Goal: Task Accomplishment & Management: Use online tool/utility

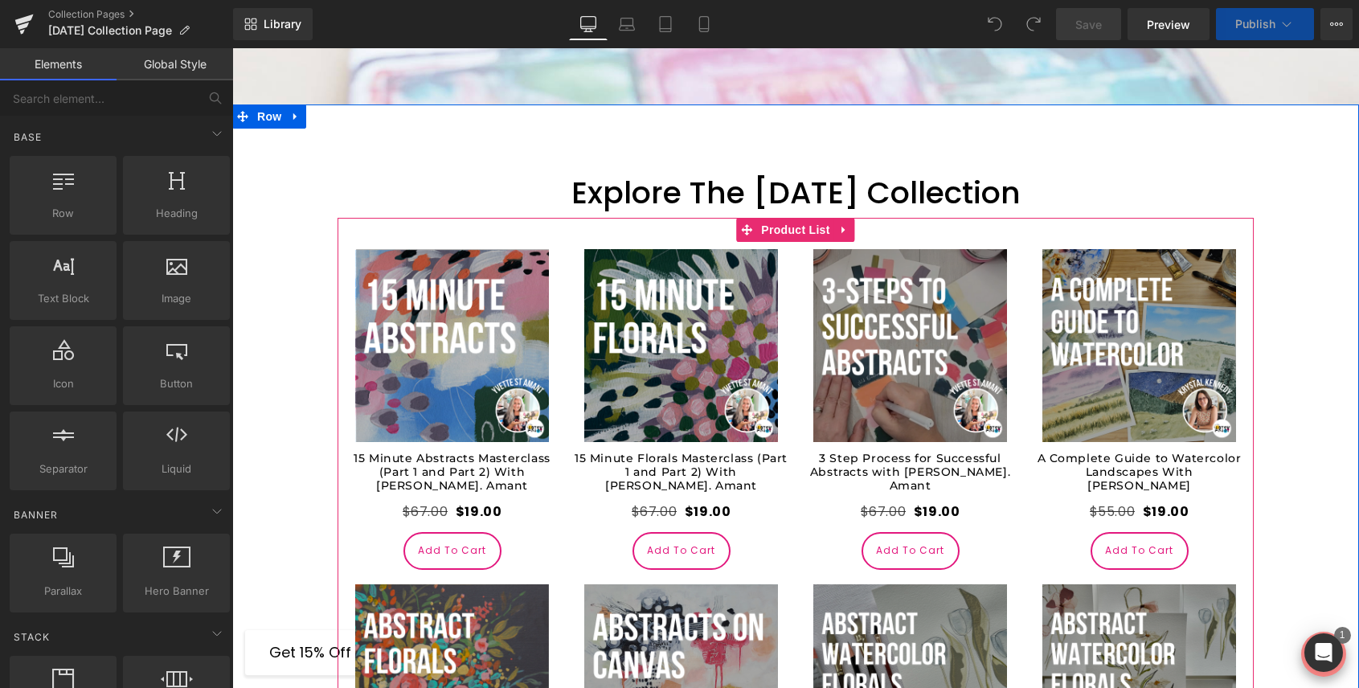
scroll to position [722, 0]
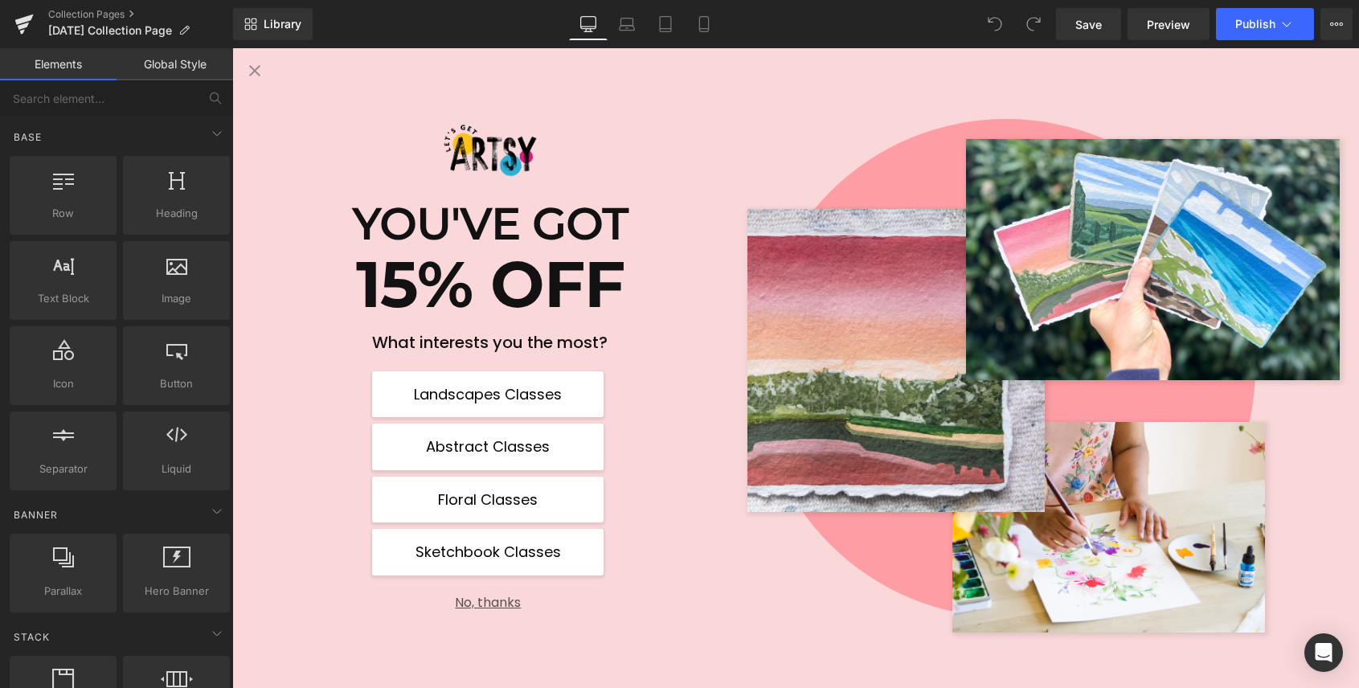
click at [499, 600] on button "No, thanks" at bounding box center [487, 596] width 231 height 28
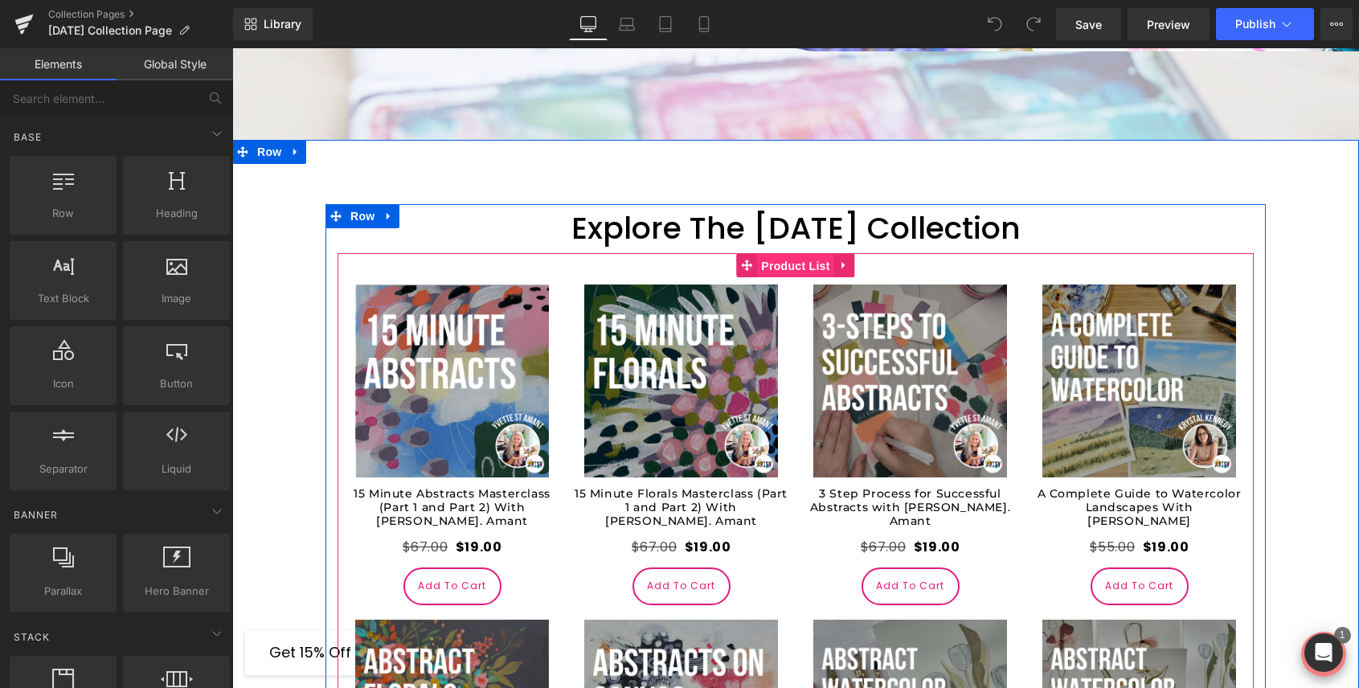
click at [801, 266] on span "Product List" at bounding box center [795, 266] width 76 height 24
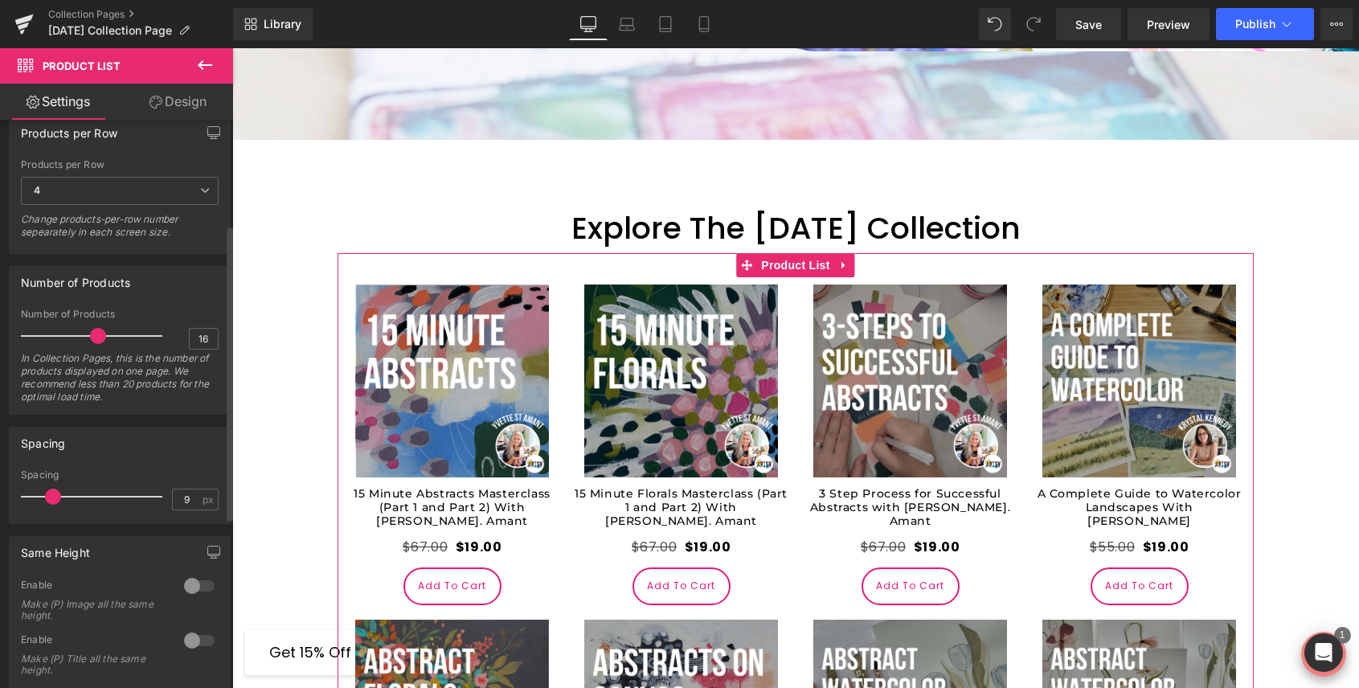
scroll to position [320, 0]
drag, startPoint x: 98, startPoint y: 330, endPoint x: 113, endPoint y: 334, distance: 15.8
click at [115, 335] on span at bounding box center [116, 330] width 16 height 16
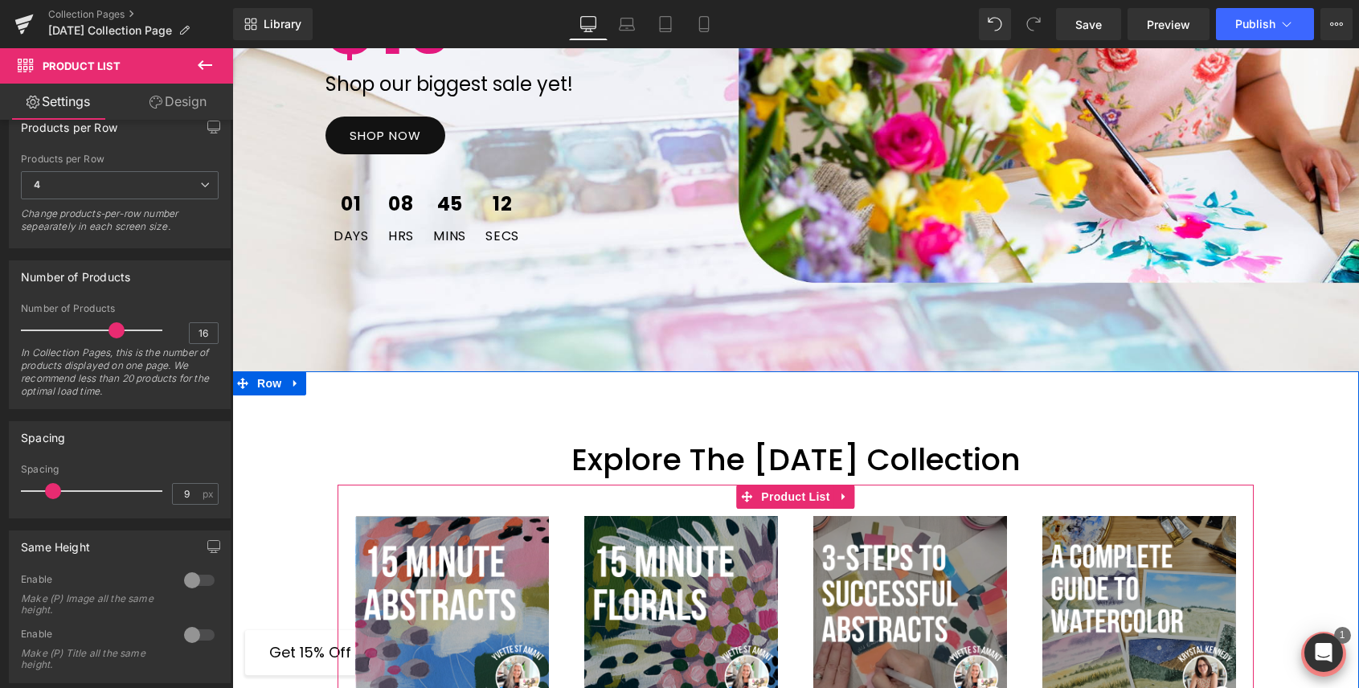
scroll to position [475, 0]
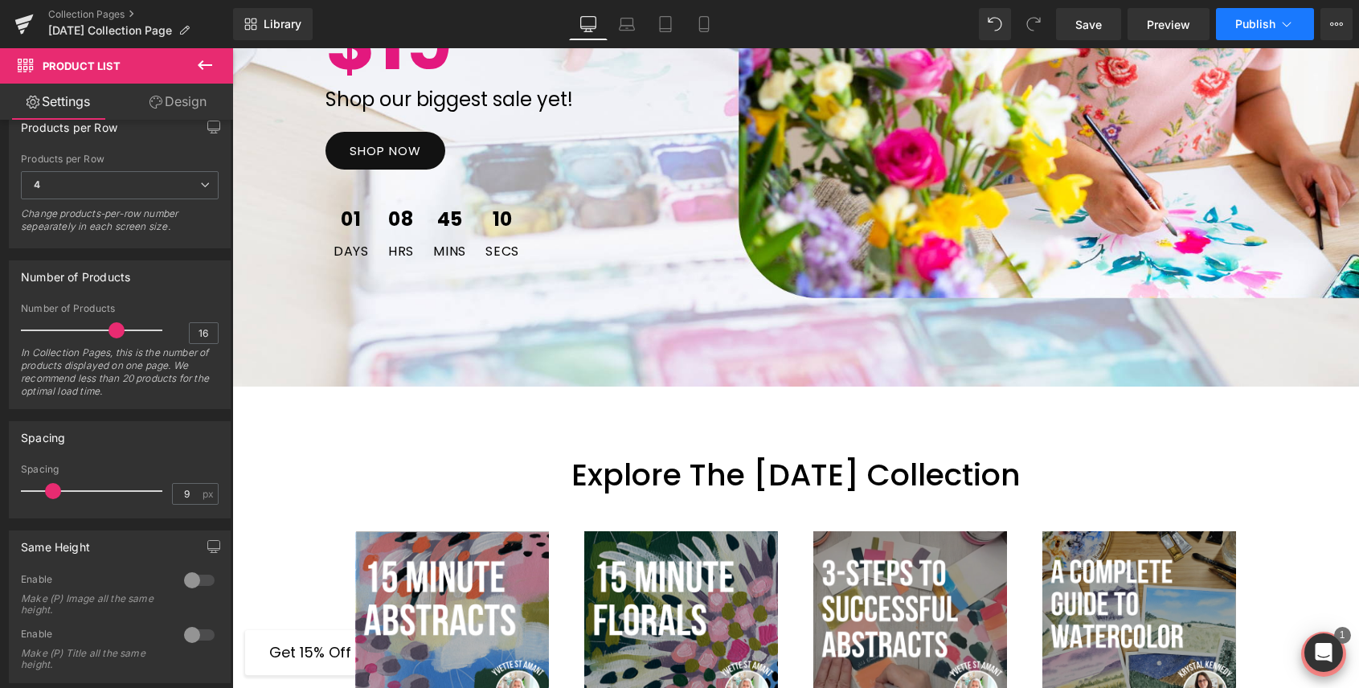
click at [1255, 28] on span "Publish" at bounding box center [1255, 24] width 40 height 13
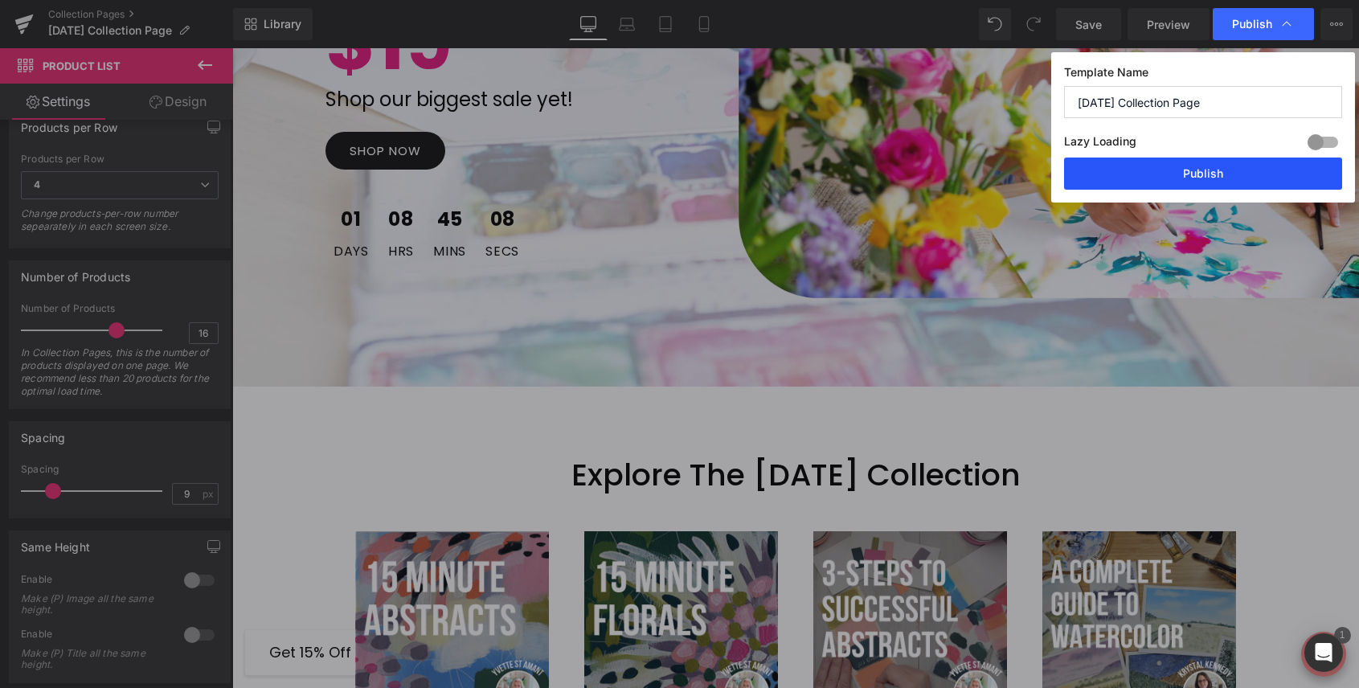
click at [1198, 169] on button "Publish" at bounding box center [1203, 174] width 278 height 32
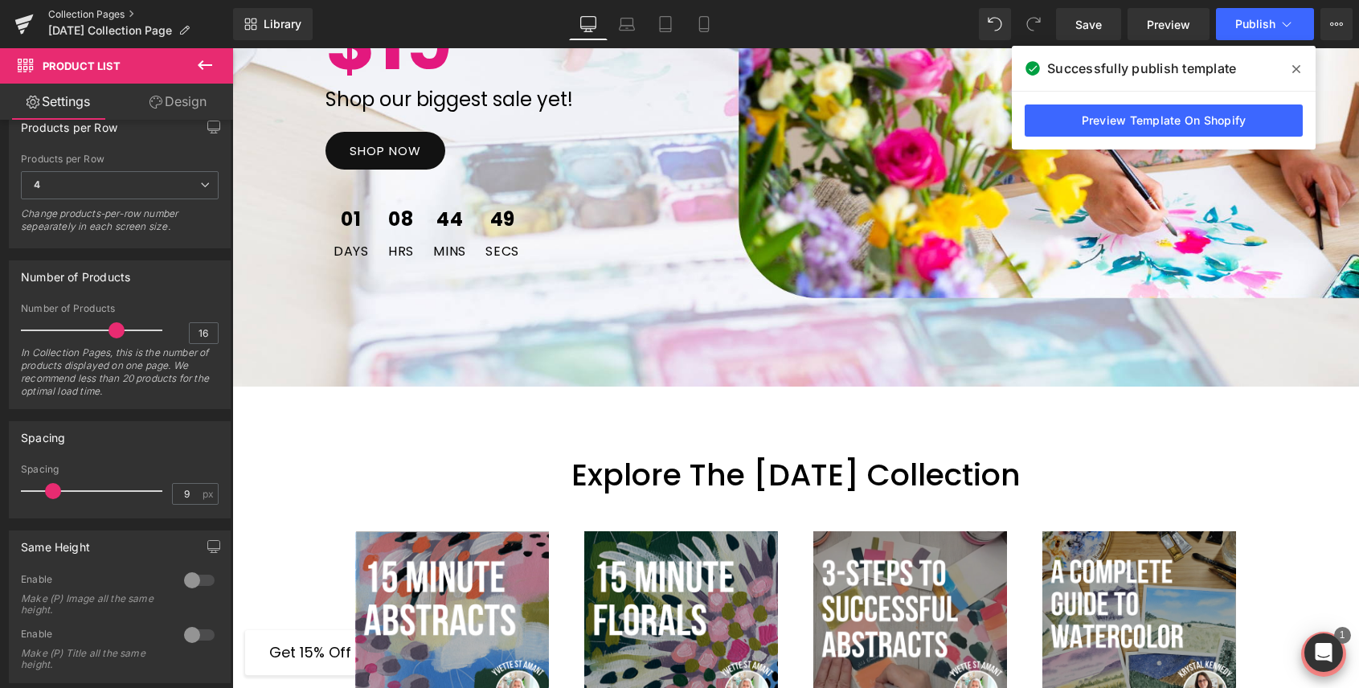
click at [72, 15] on link "Collection Pages" at bounding box center [140, 14] width 185 height 13
